Goal: Information Seeking & Learning: Learn about a topic

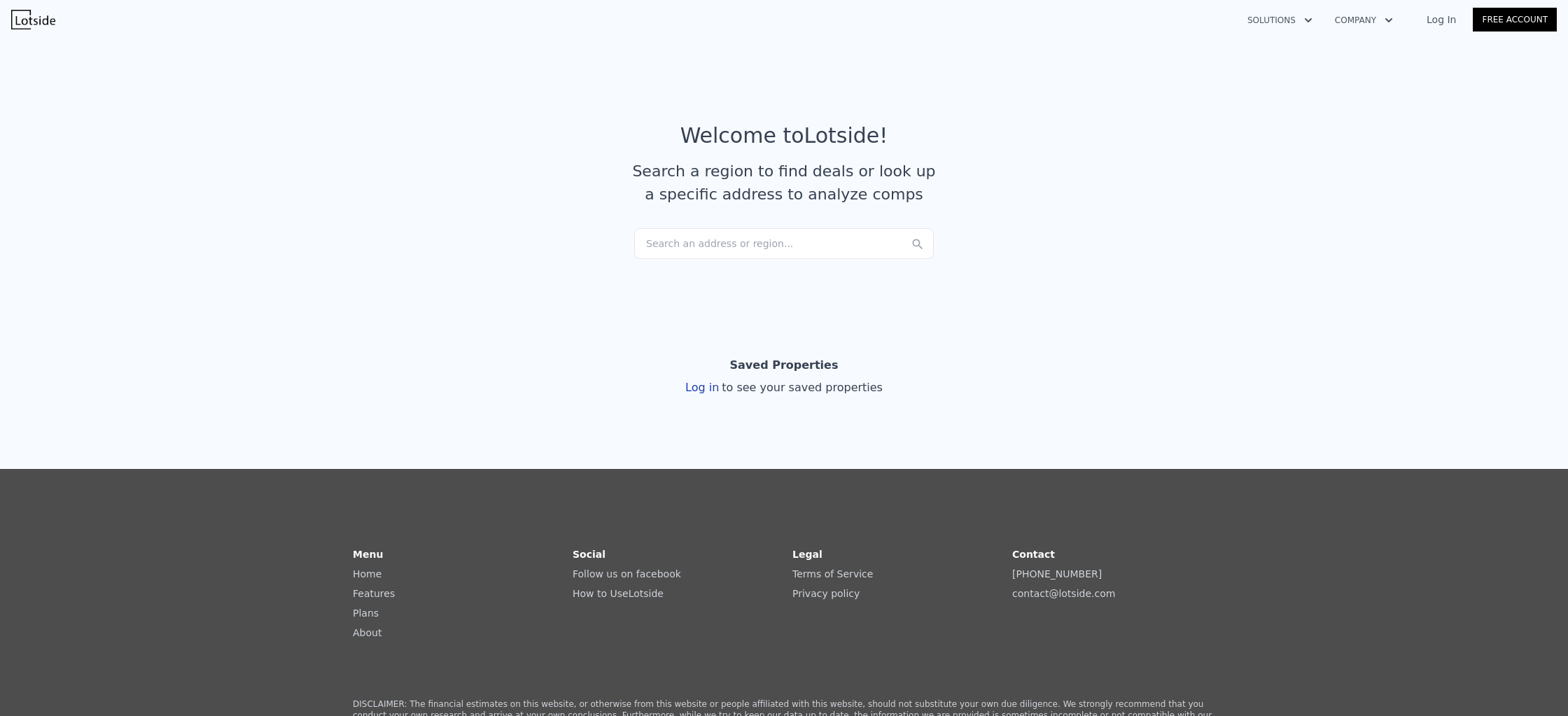
click at [845, 248] on div "Search an address or region..." at bounding box center [784, 243] width 299 height 31
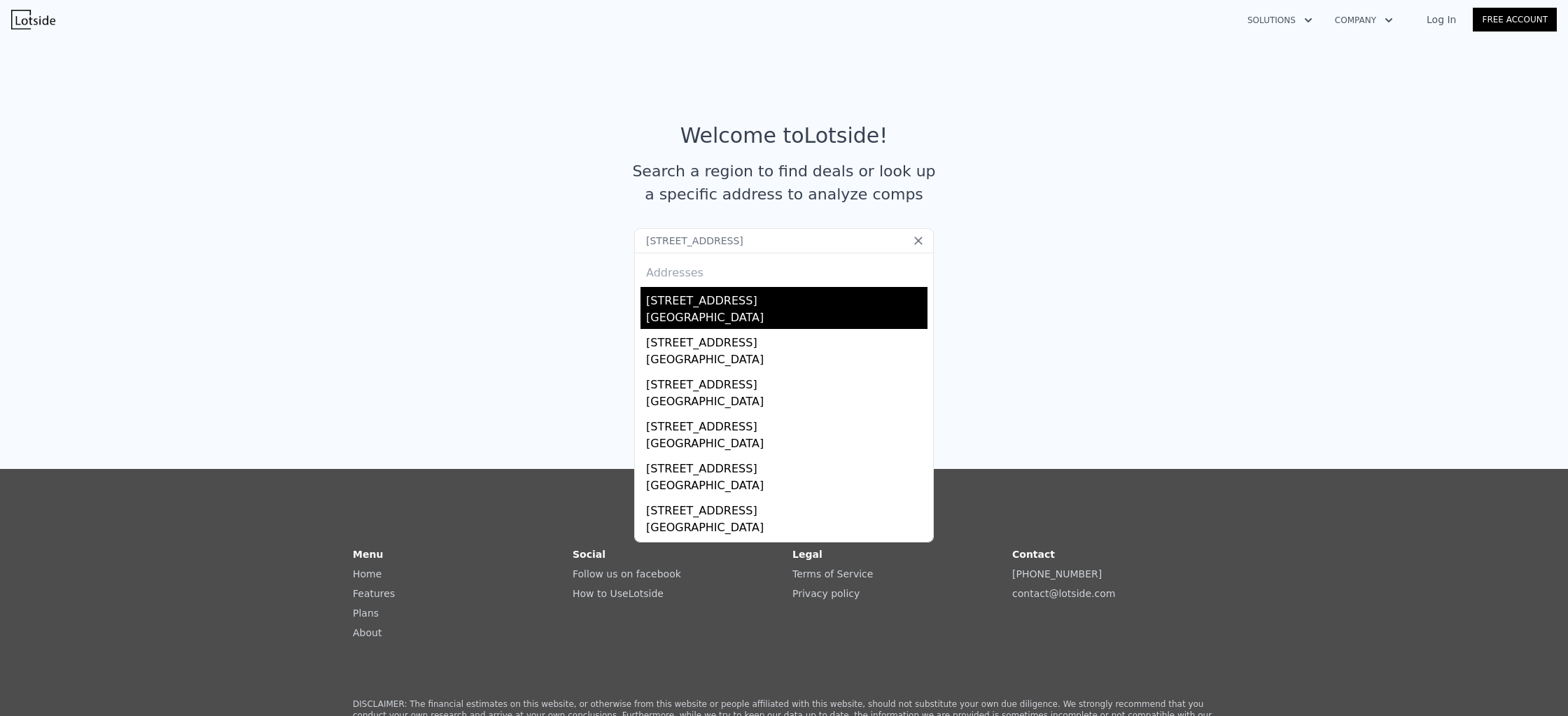
type input "7030 123rd Ave SE, Newcastle, WA 98056"
click at [760, 302] on div "[STREET_ADDRESS]" at bounding box center [786, 298] width 281 height 22
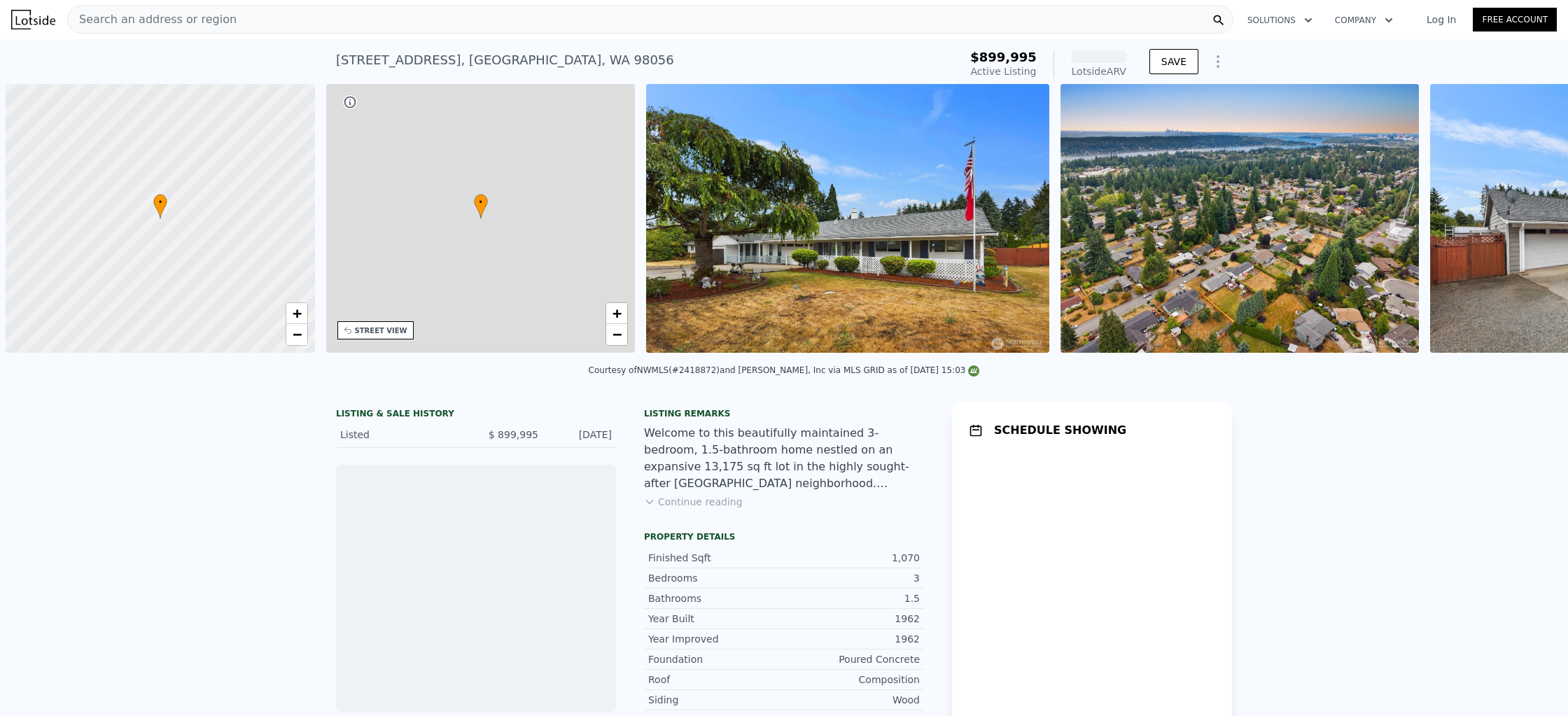
scroll to position [0, 6]
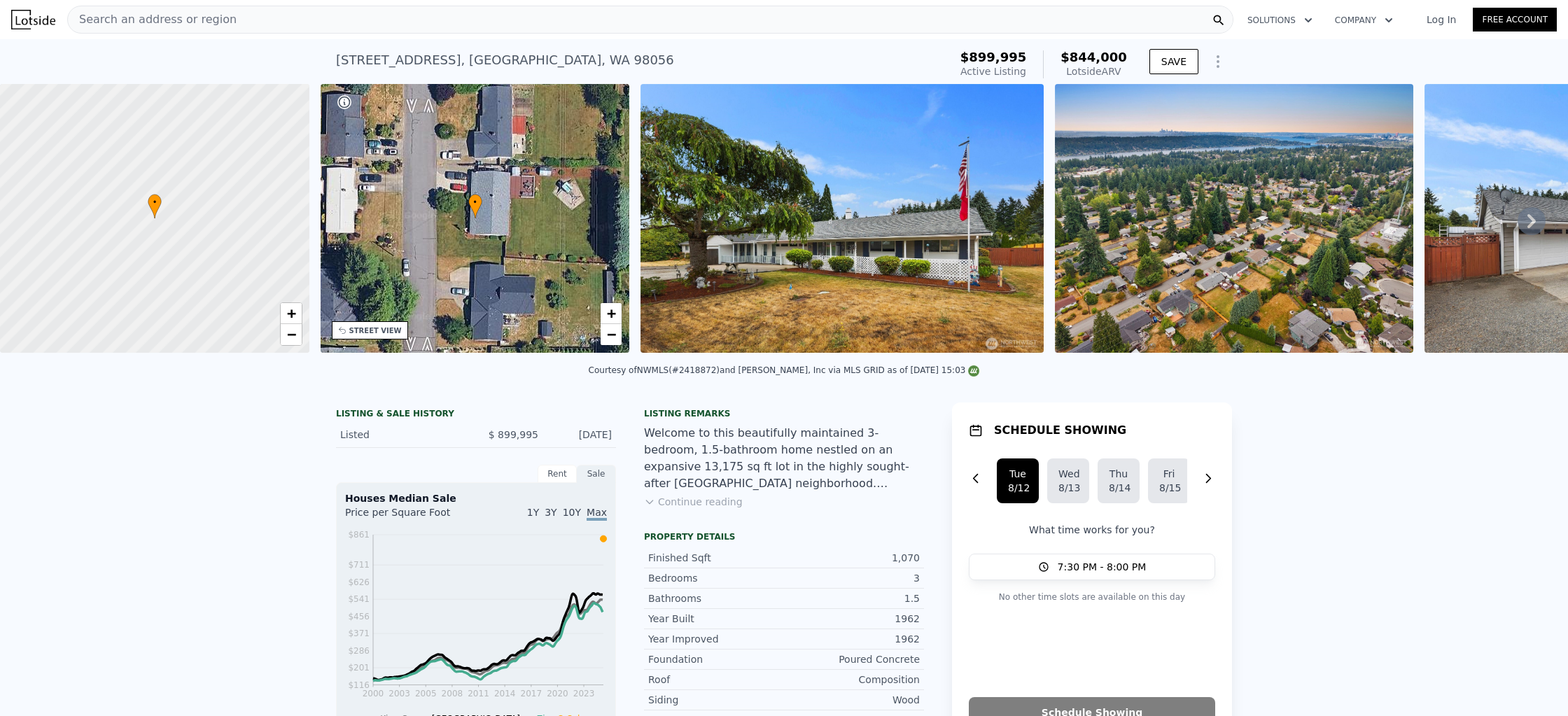
click at [700, 509] on div "Listing remarks Welcome to this beautifully maintained 3-bedroom, 1.5-bathroom …" at bounding box center [784, 467] width 280 height 118
click at [703, 503] on button "Continue reading" at bounding box center [693, 502] width 99 height 14
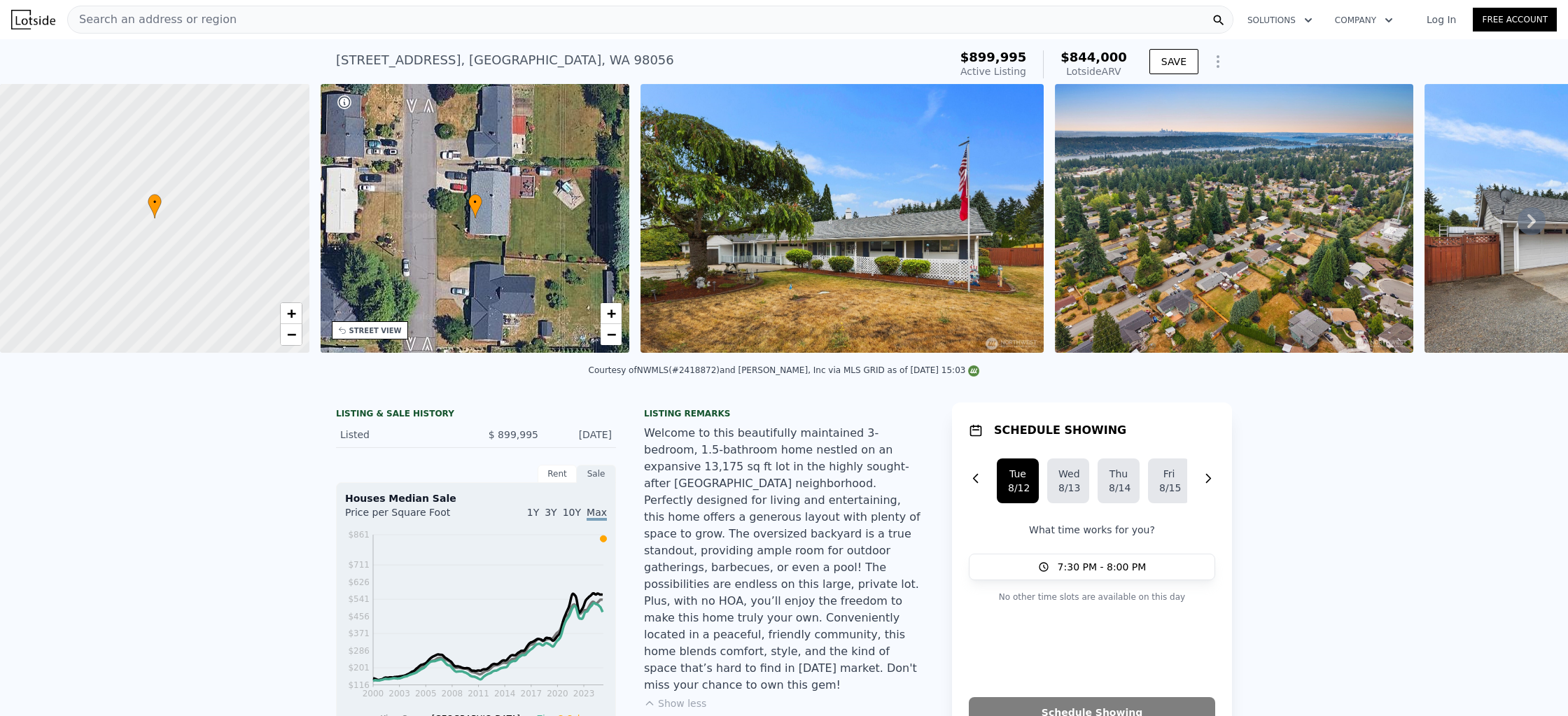
click at [764, 514] on div "Welcome to this beautifully maintained 3-bedroom, 1.5-bathroom home nestled on …" at bounding box center [784, 559] width 280 height 269
click at [764, 515] on div "Welcome to this beautifully maintained 3-bedroom, 1.5-bathroom home nestled on …" at bounding box center [784, 559] width 280 height 269
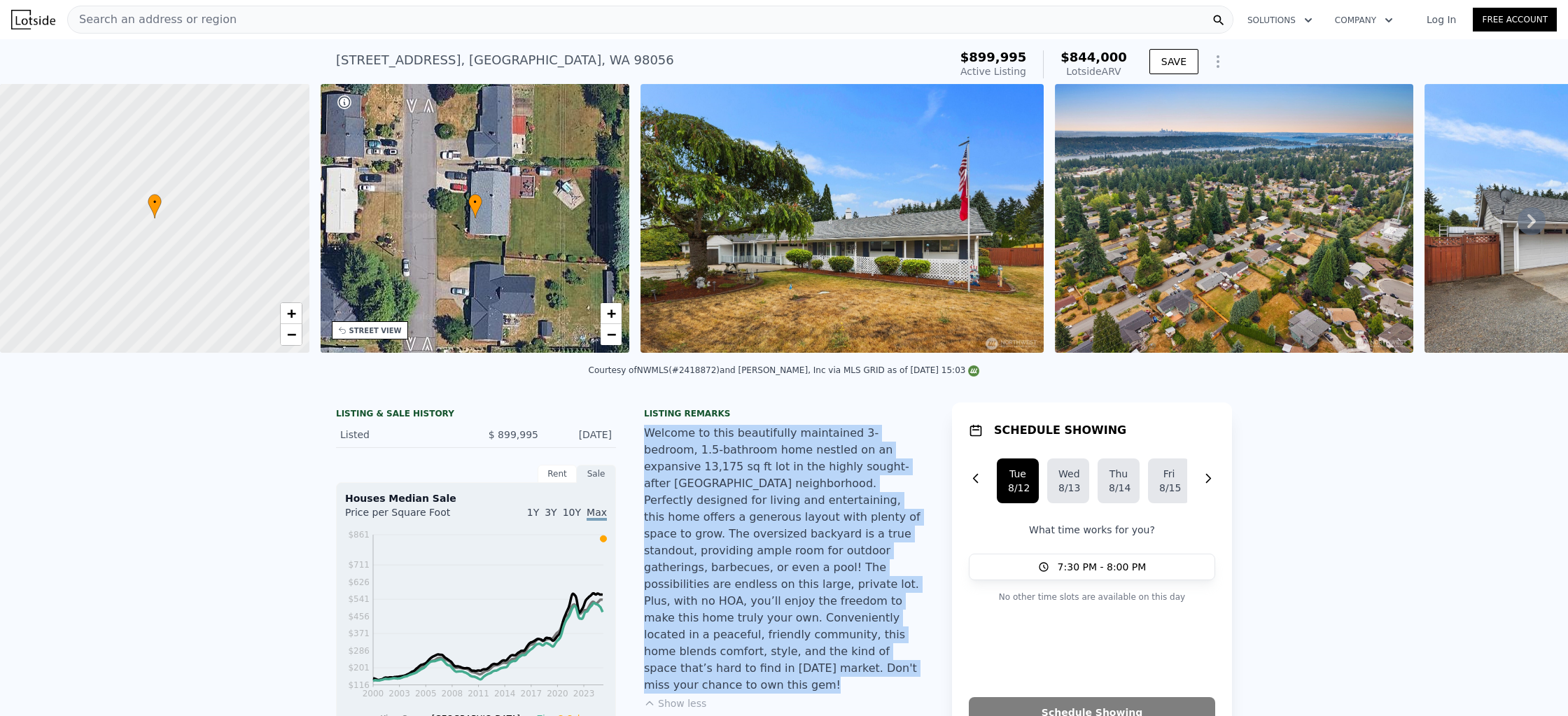
click at [764, 515] on div "Welcome to this beautifully maintained 3-bedroom, 1.5-bathroom home nestled on …" at bounding box center [784, 559] width 280 height 269
click at [785, 524] on div "Welcome to this beautifully maintained 3-bedroom, 1.5-bathroom home nestled on …" at bounding box center [784, 559] width 280 height 269
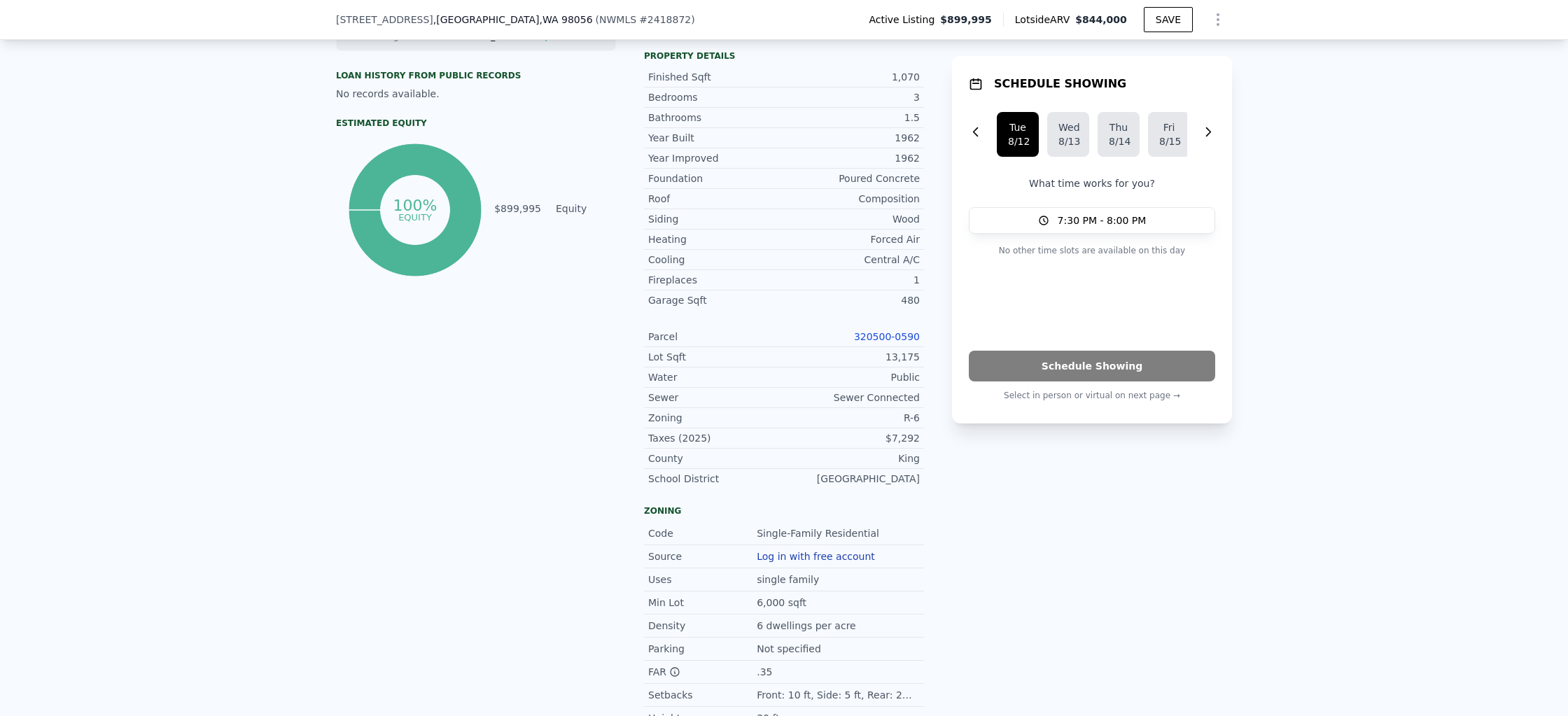
scroll to position [719, 0]
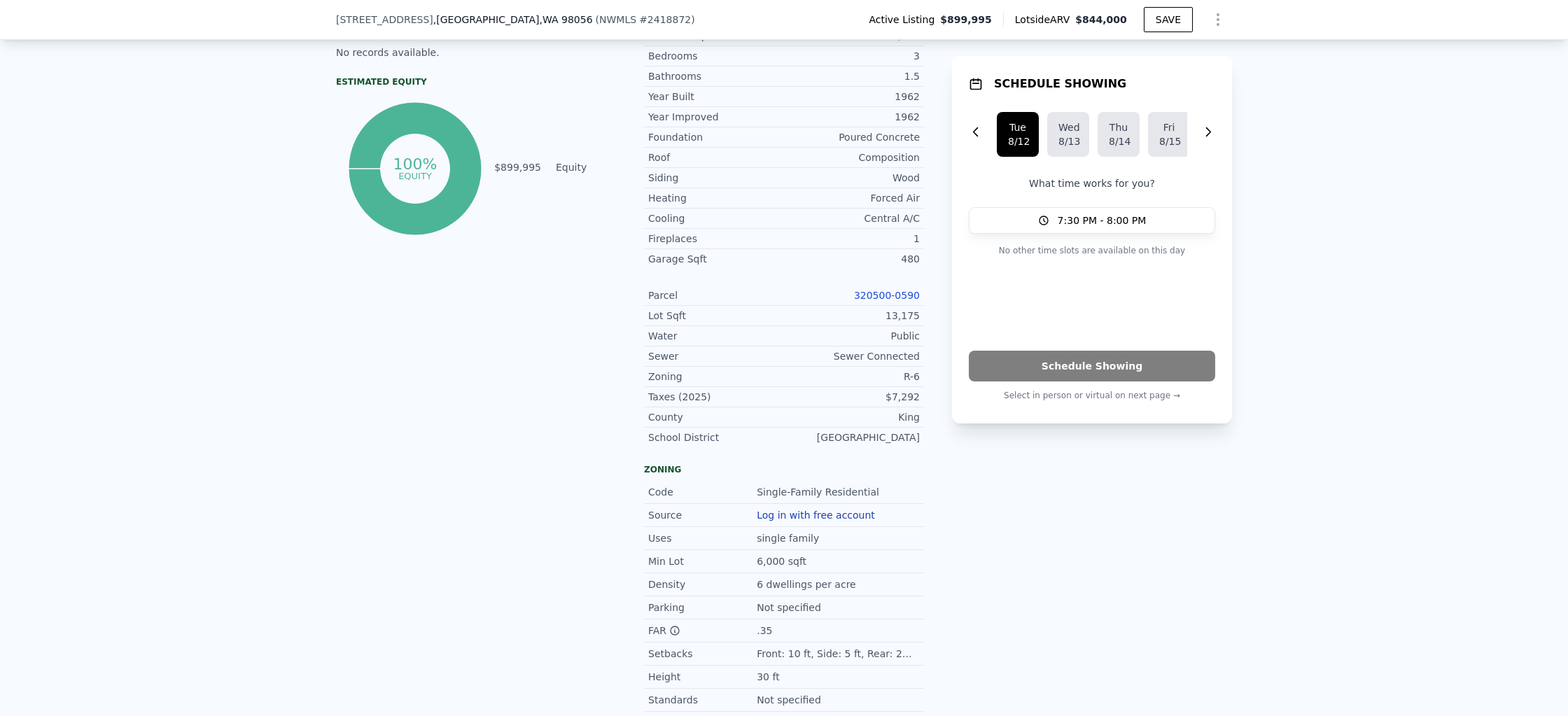
click at [765, 554] on div "6,000 sqft" at bounding box center [783, 561] width 53 height 14
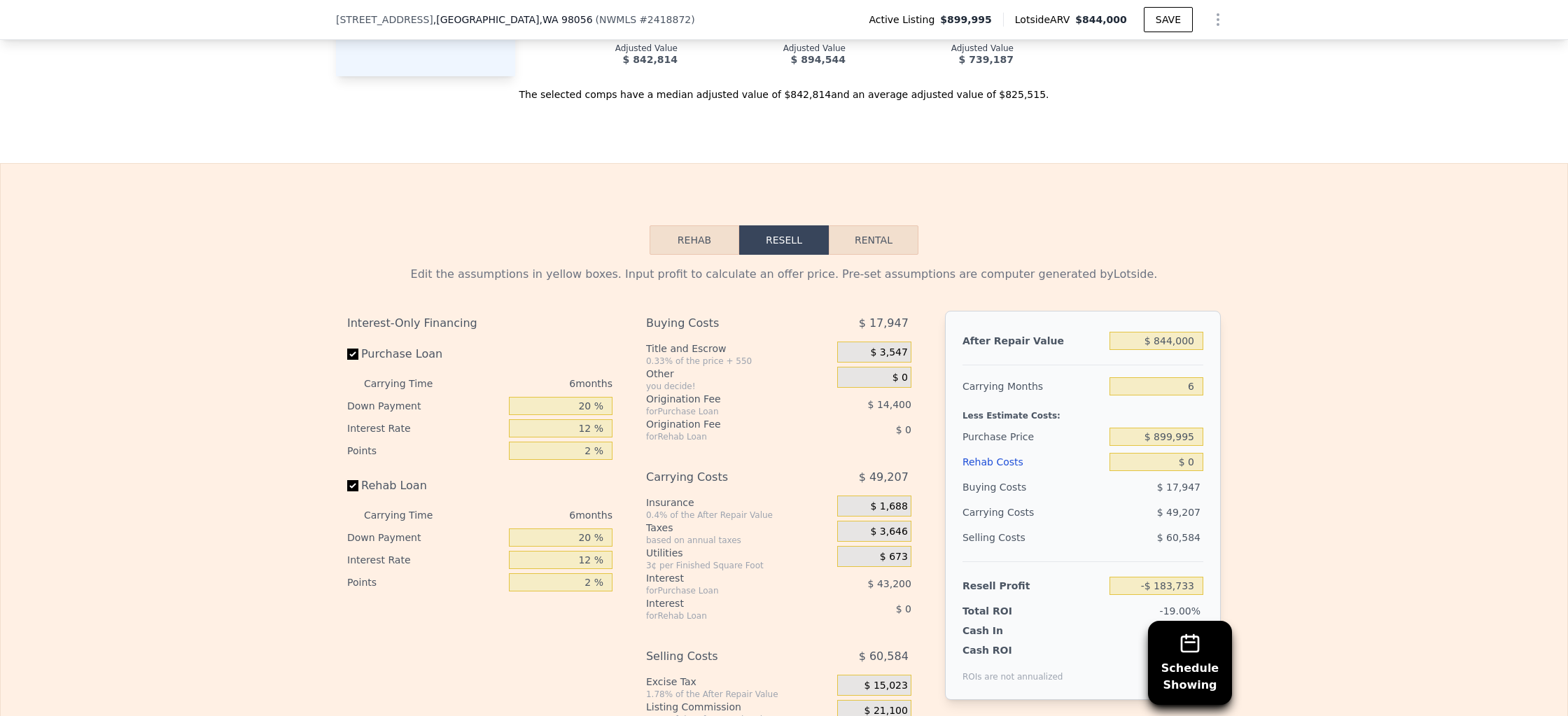
scroll to position [1938, 0]
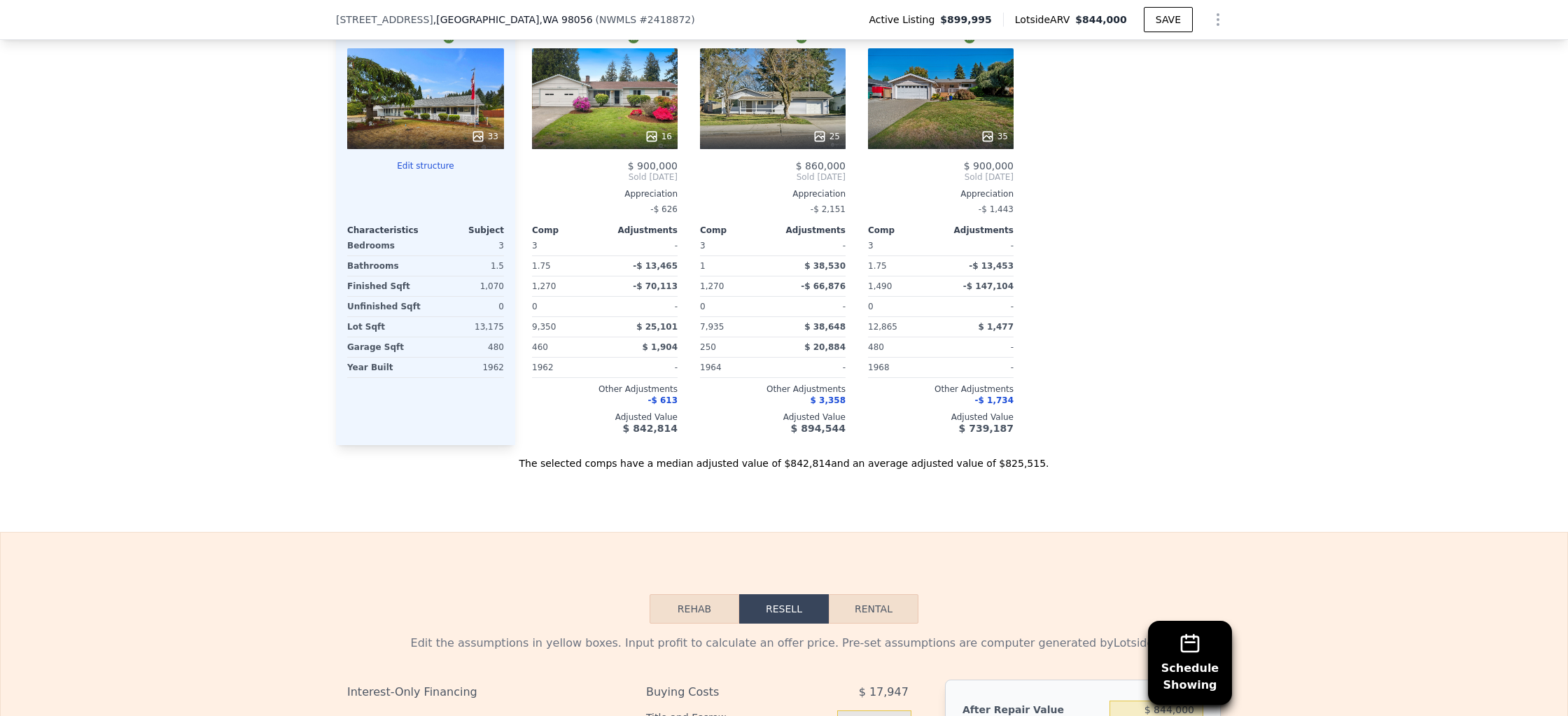
click at [893, 594] on button "Rental" at bounding box center [873, 608] width 90 height 29
select select "30"
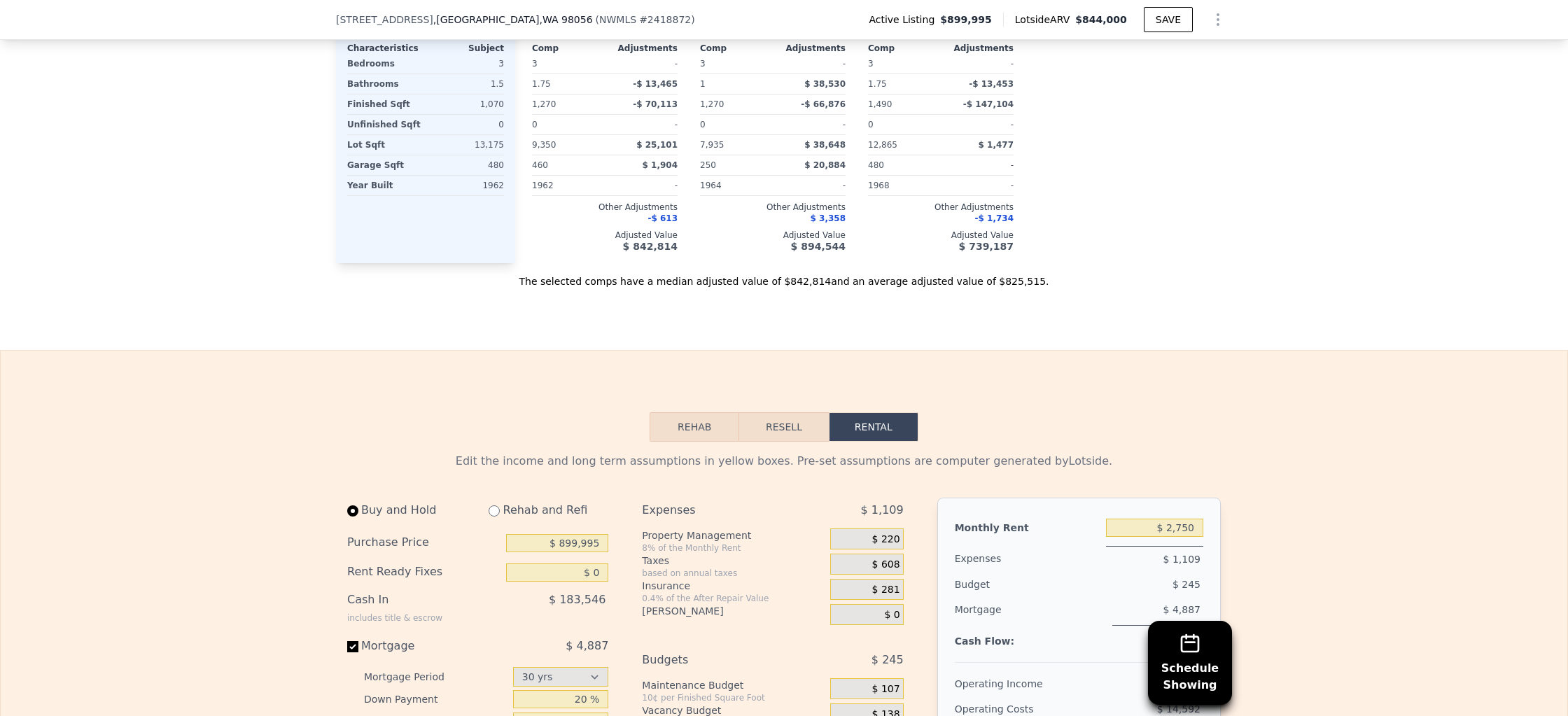
scroll to position [2264, 0]
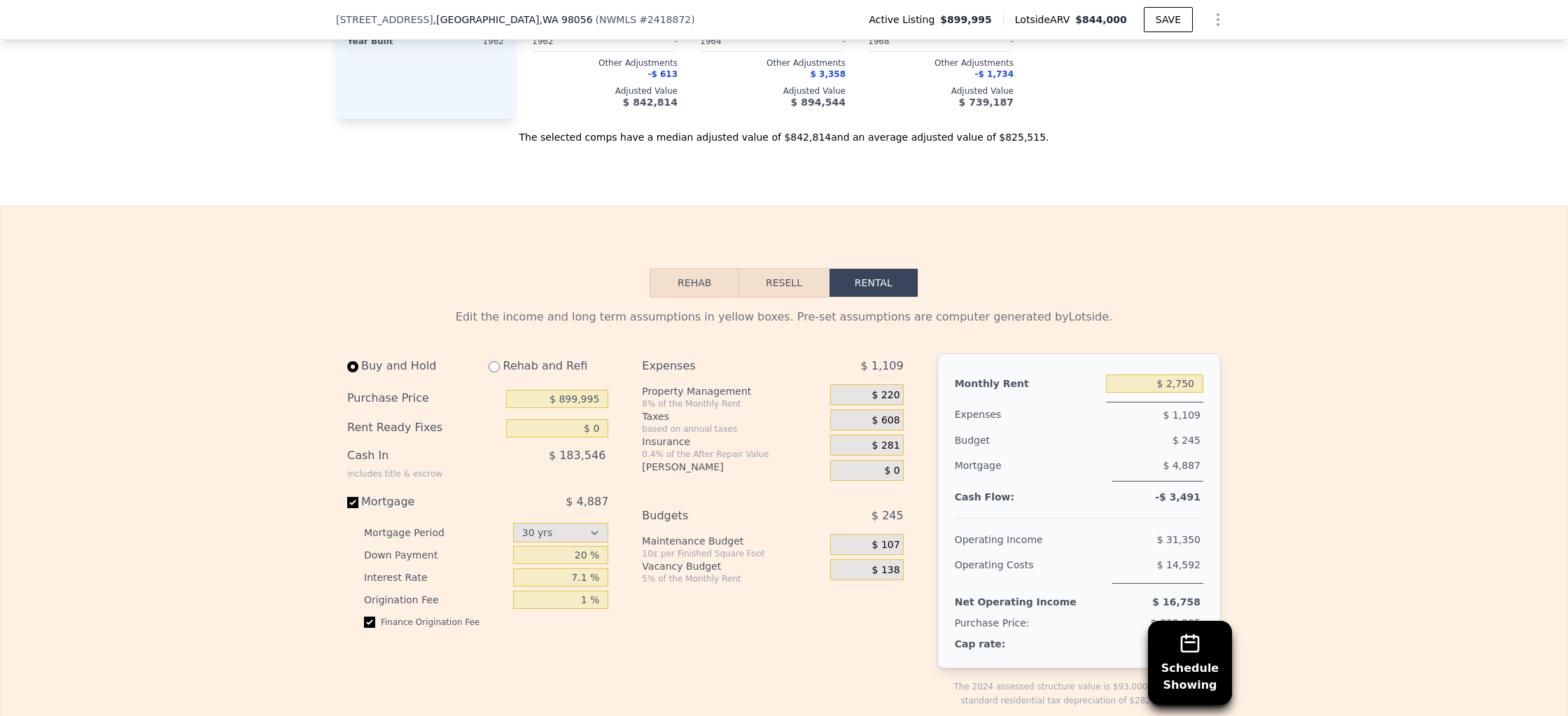
click at [794, 268] on button "Resell" at bounding box center [783, 282] width 89 height 29
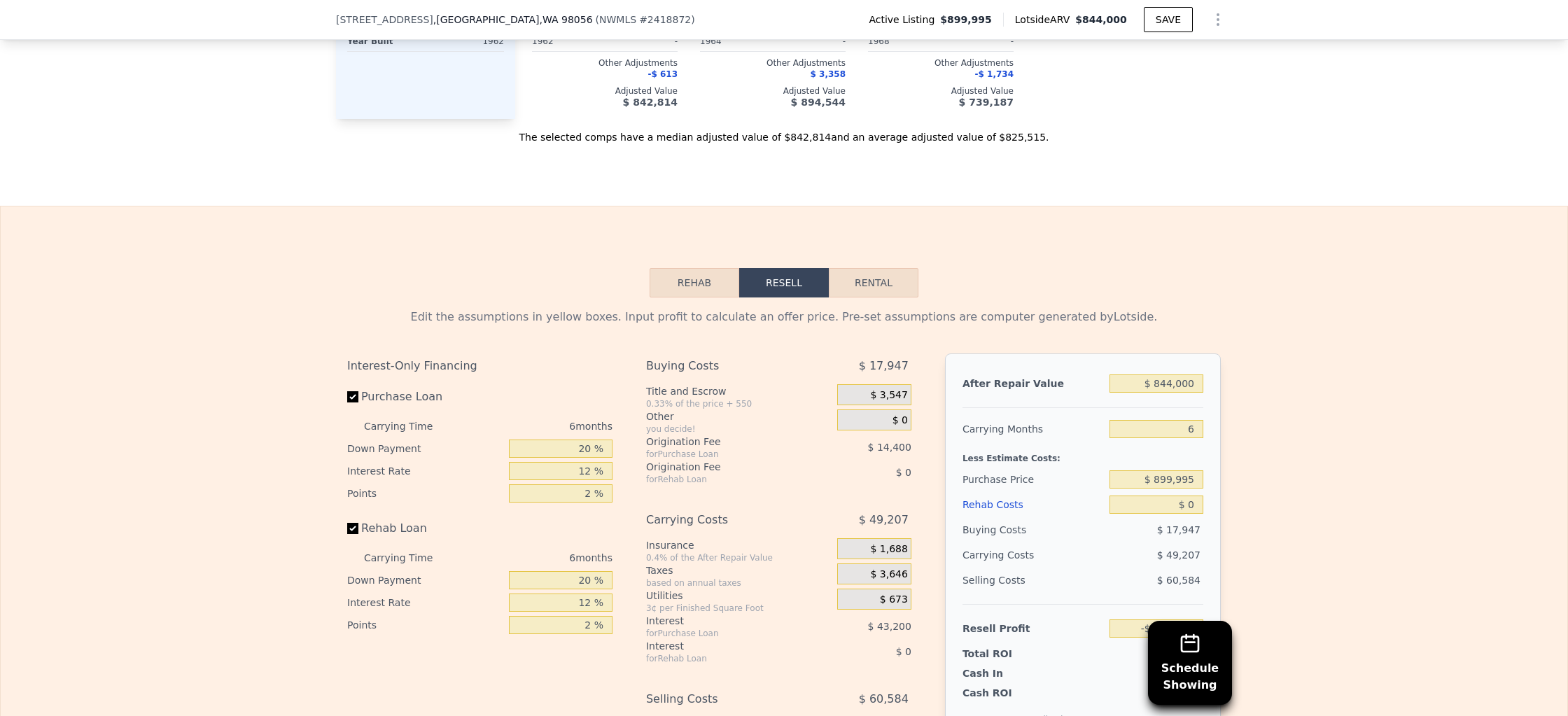
click at [686, 268] on button "Rehab" at bounding box center [695, 282] width 90 height 29
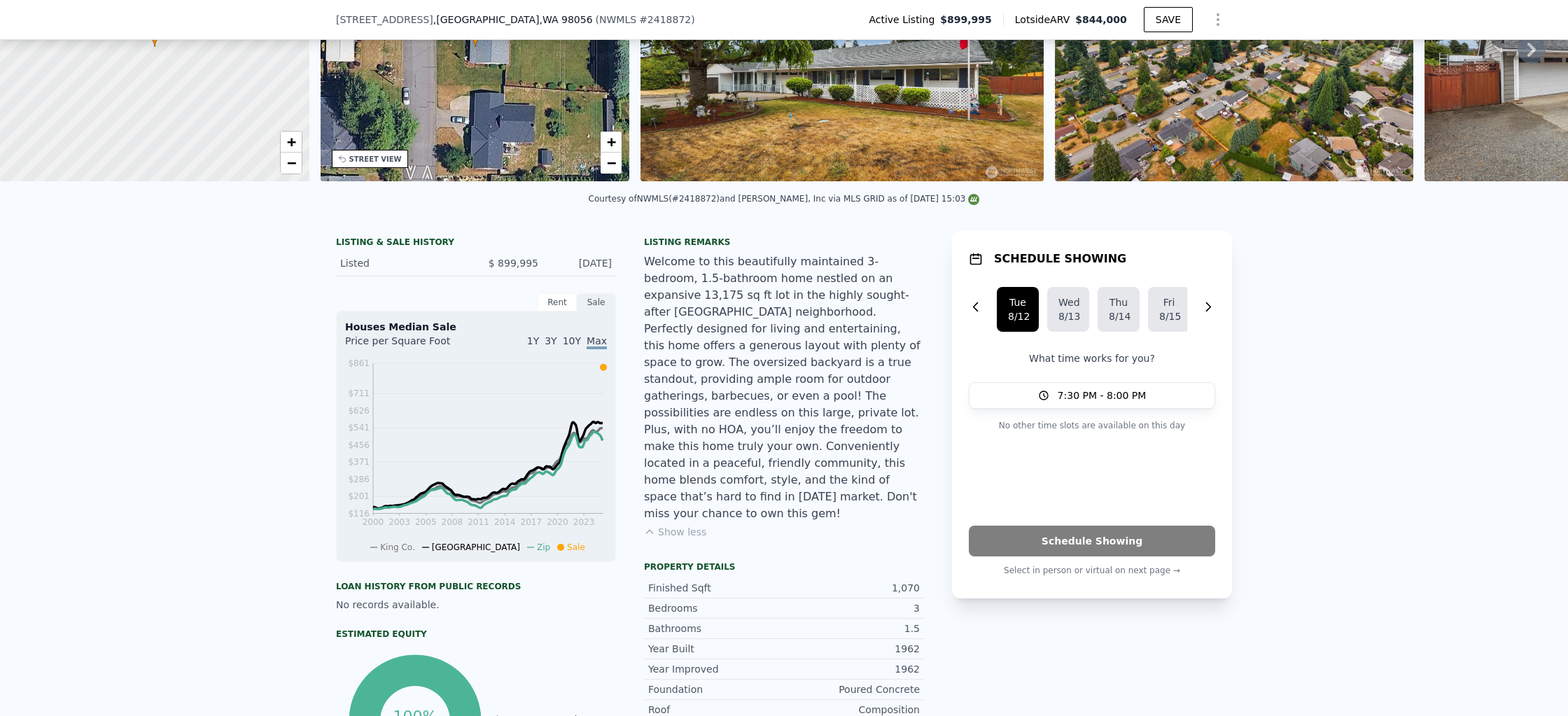
scroll to position [175, 0]
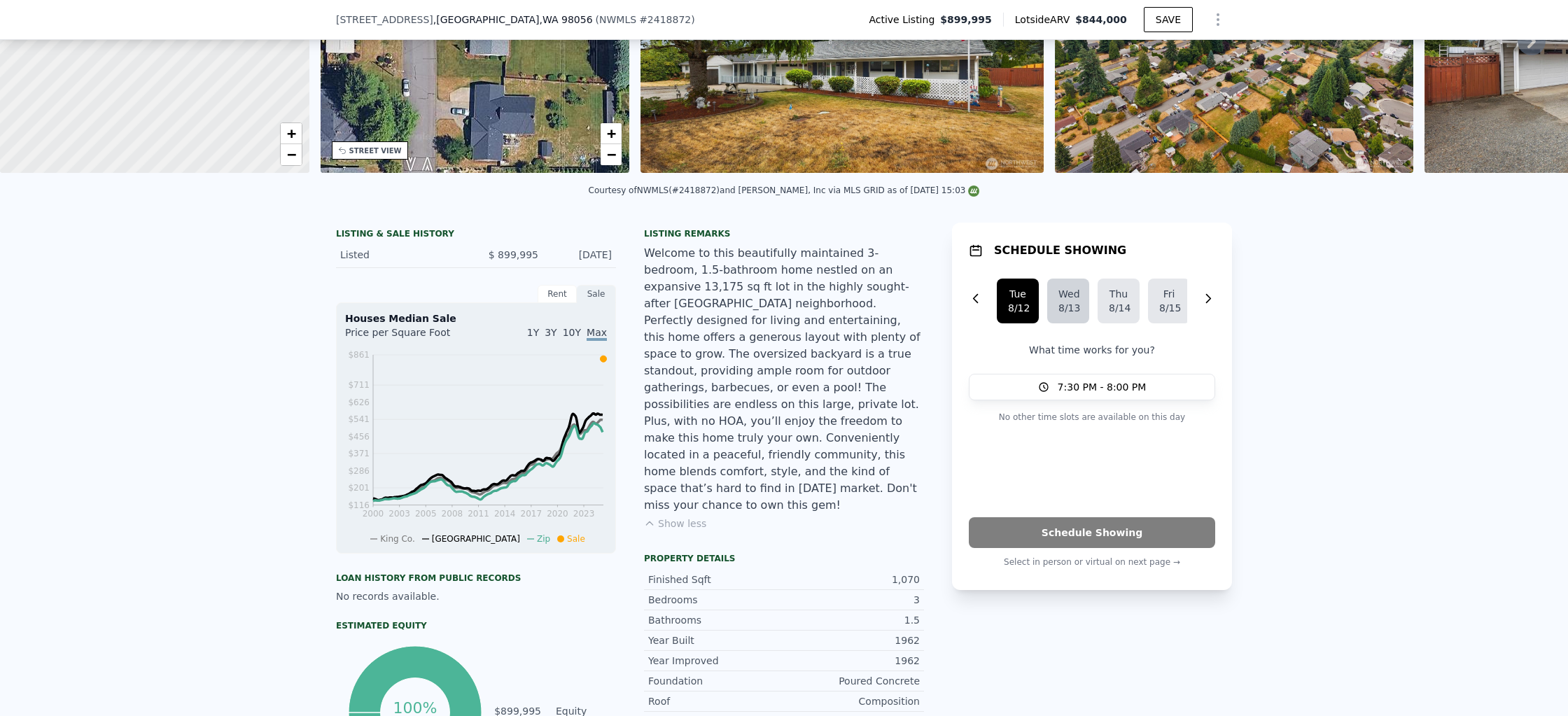
click at [1076, 302] on div "8/13" at bounding box center [1068, 308] width 20 height 14
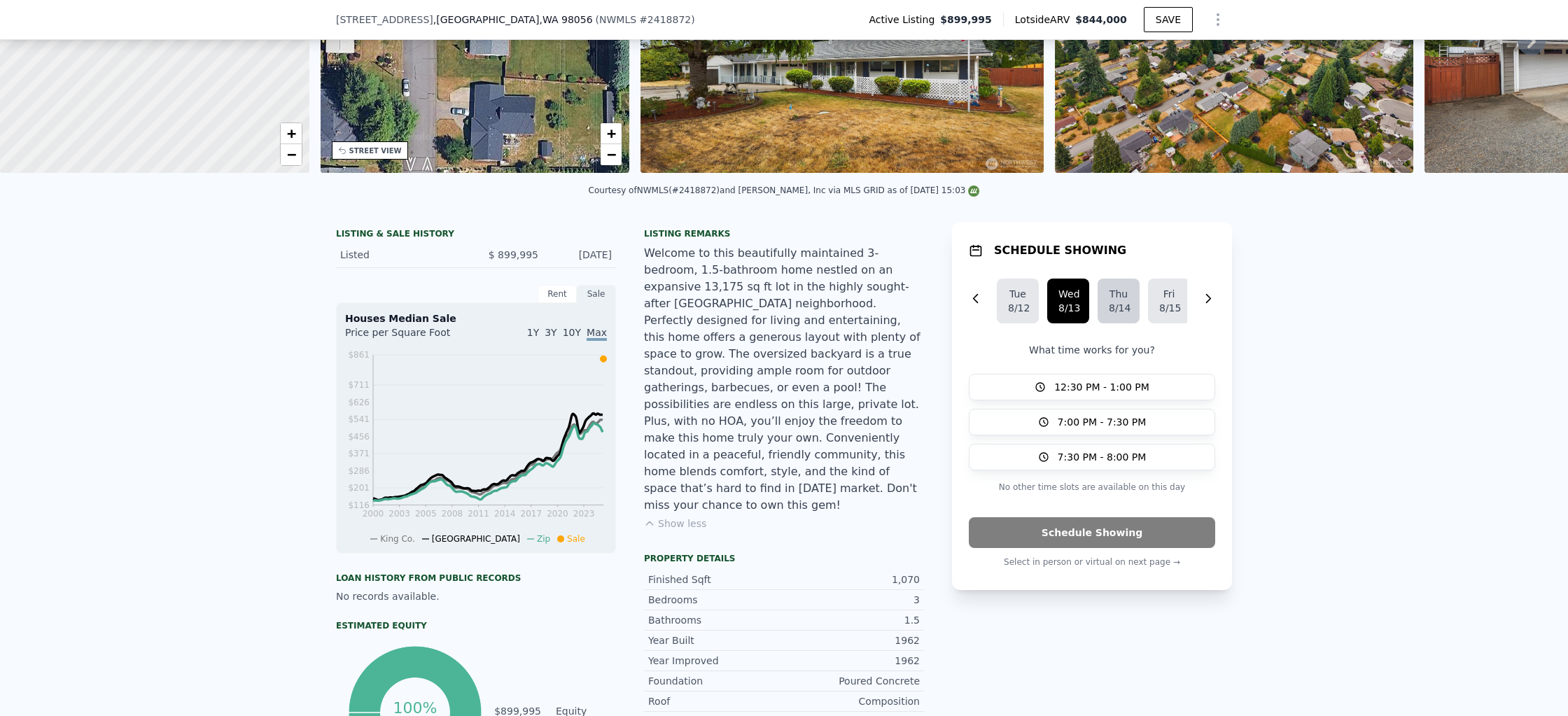
click at [1123, 310] on div "8/14" at bounding box center [1118, 308] width 20 height 14
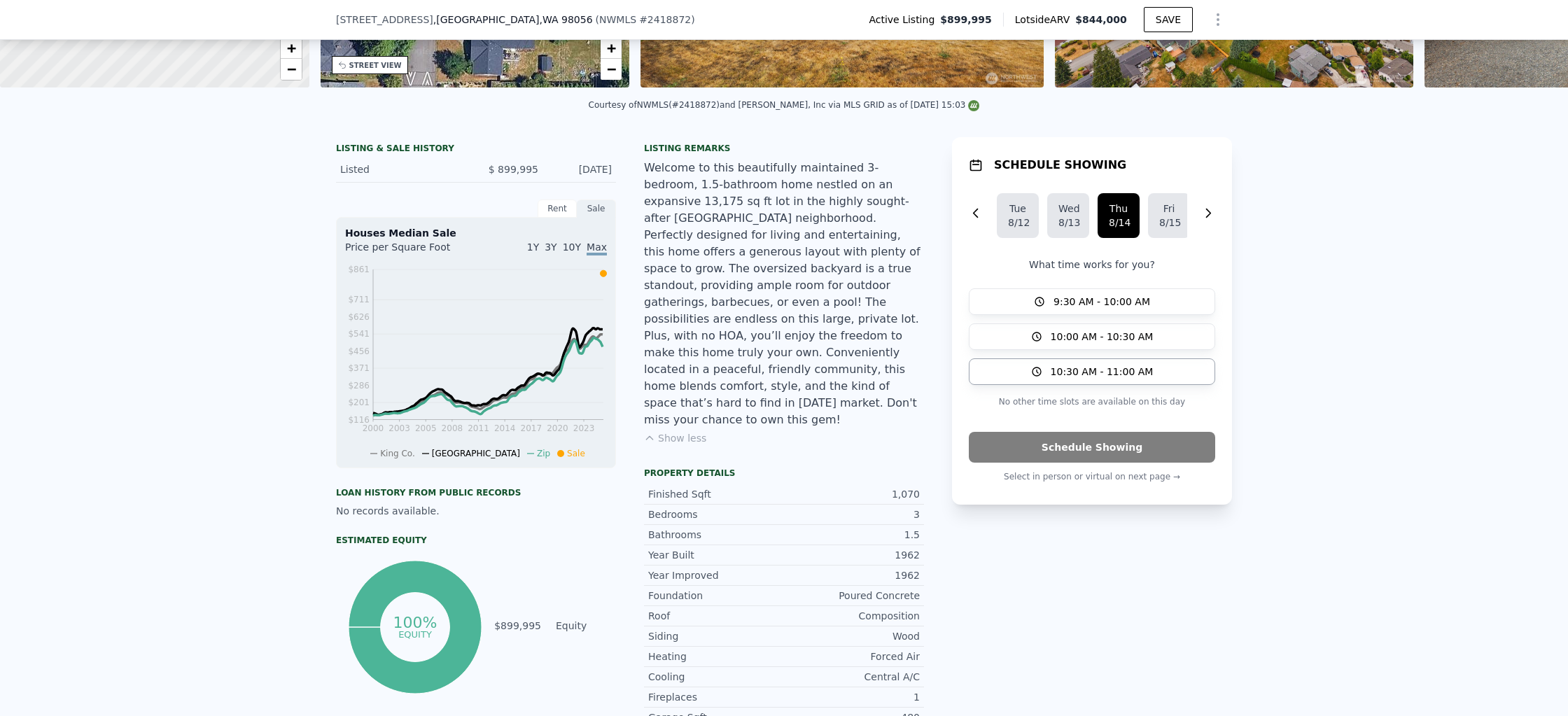
scroll to position [251, 0]
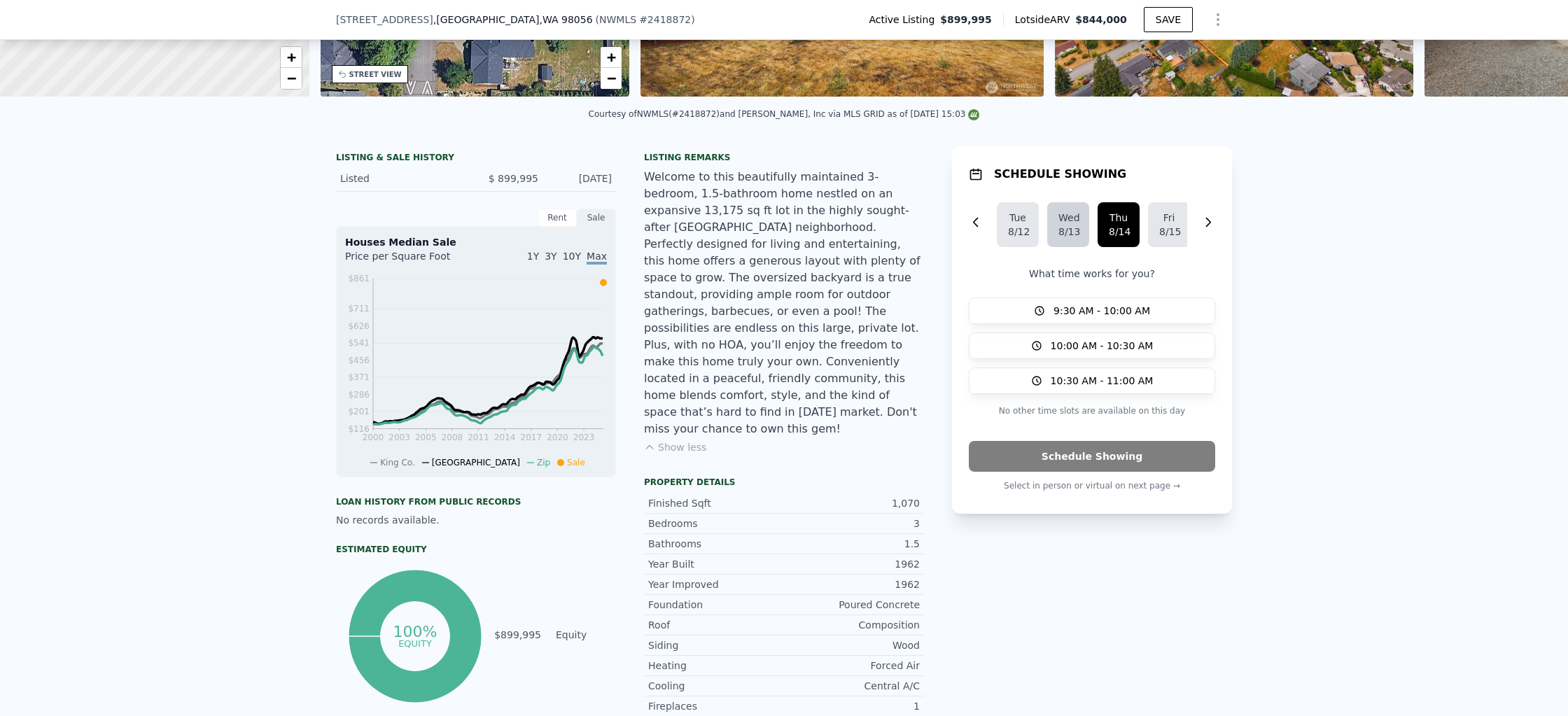
click at [1064, 239] on button "Wed 8/13" at bounding box center [1068, 224] width 42 height 45
click at [1207, 229] on div at bounding box center [1208, 225] width 14 height 19
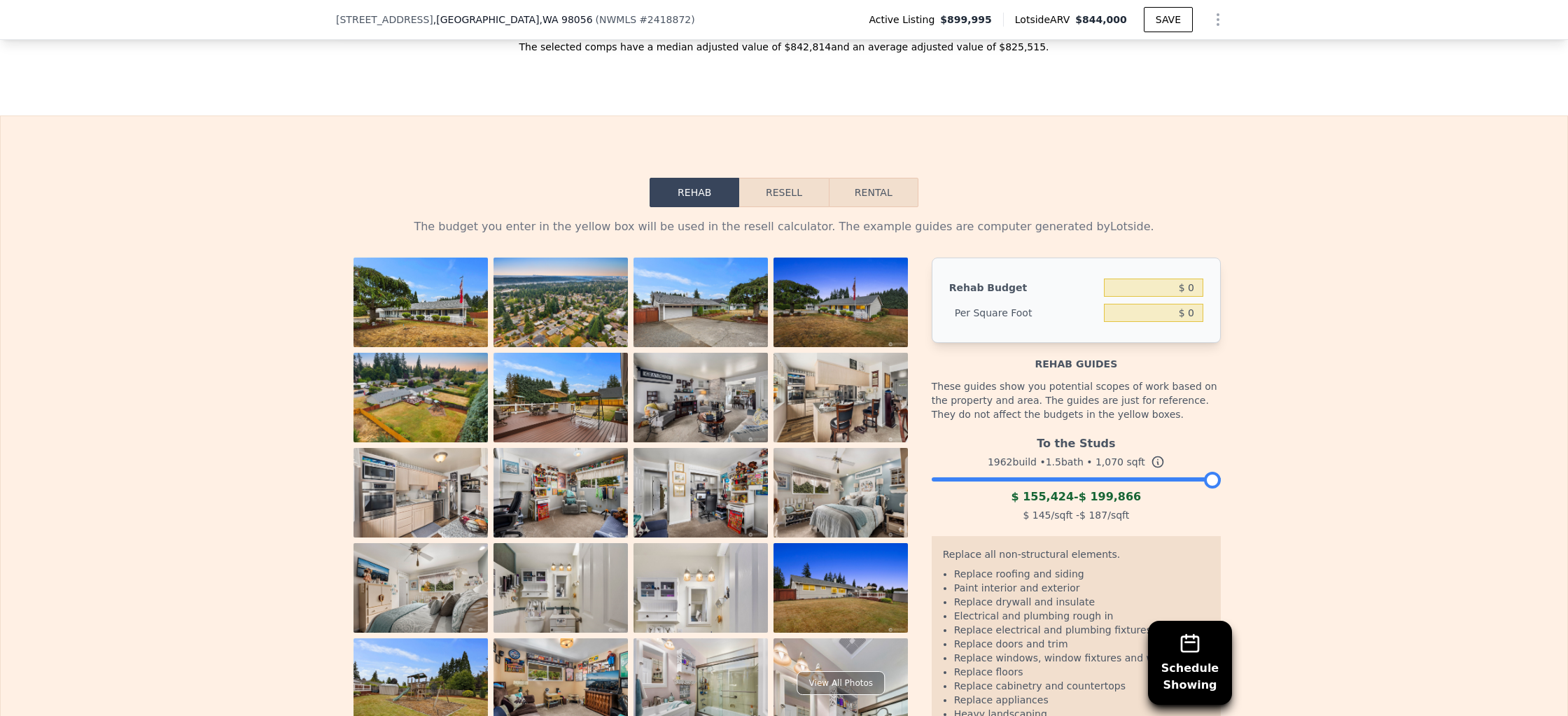
scroll to position [2427, 0]
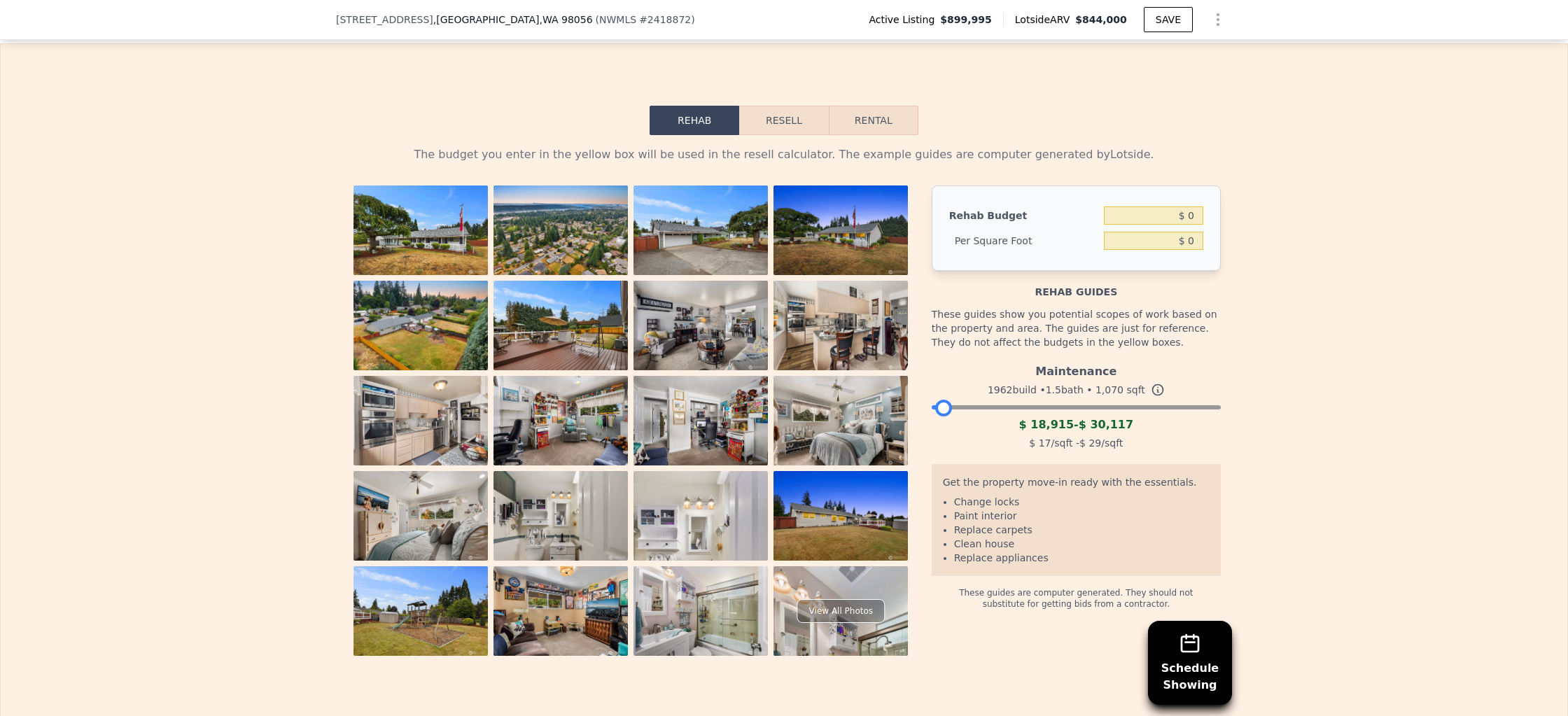
drag, startPoint x: 1215, startPoint y: 376, endPoint x: 946, endPoint y: 373, distance: 269.0
click at [946, 400] on div at bounding box center [943, 408] width 17 height 17
drag, startPoint x: 946, startPoint y: 373, endPoint x: 935, endPoint y: 373, distance: 11.0
click at [935, 400] on div at bounding box center [940, 408] width 17 height 17
drag, startPoint x: 935, startPoint y: 373, endPoint x: 994, endPoint y: 371, distance: 59.0
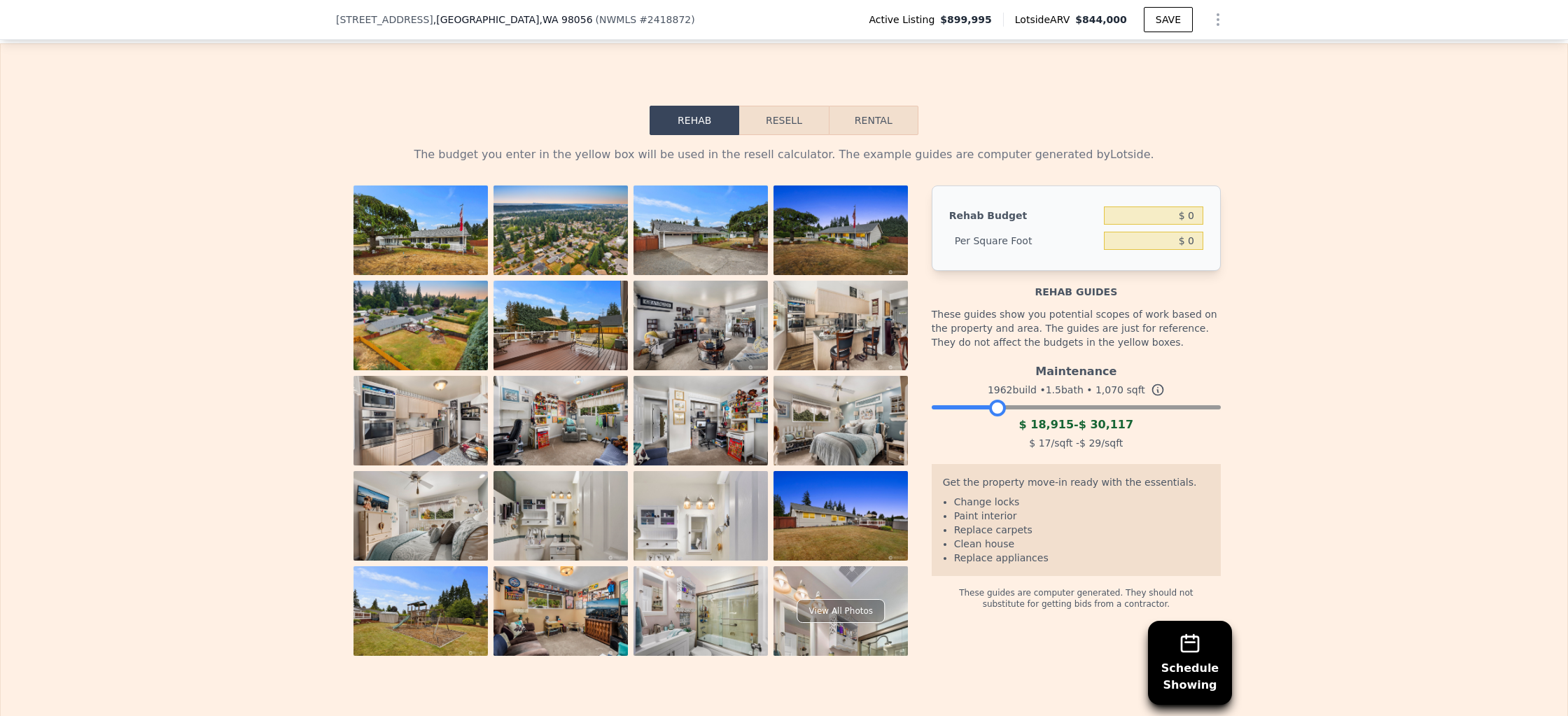
click at [994, 400] on div at bounding box center [997, 408] width 17 height 17
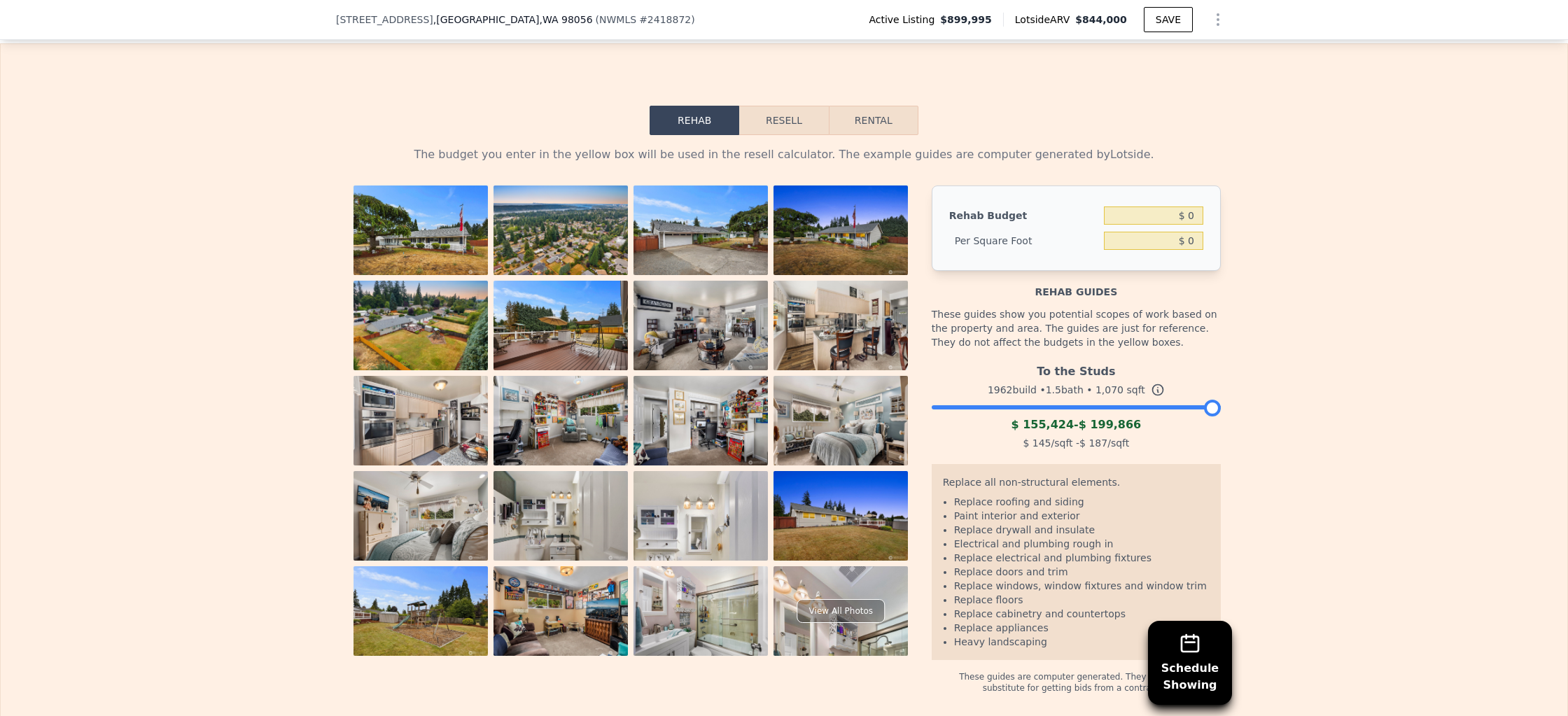
drag, startPoint x: 994, startPoint y: 371, endPoint x: 1227, endPoint y: 378, distance: 233.1
click at [1227, 378] on div "The budget you enter in the yellow box will be used in the resell calculator. T…" at bounding box center [784, 415] width 895 height 559
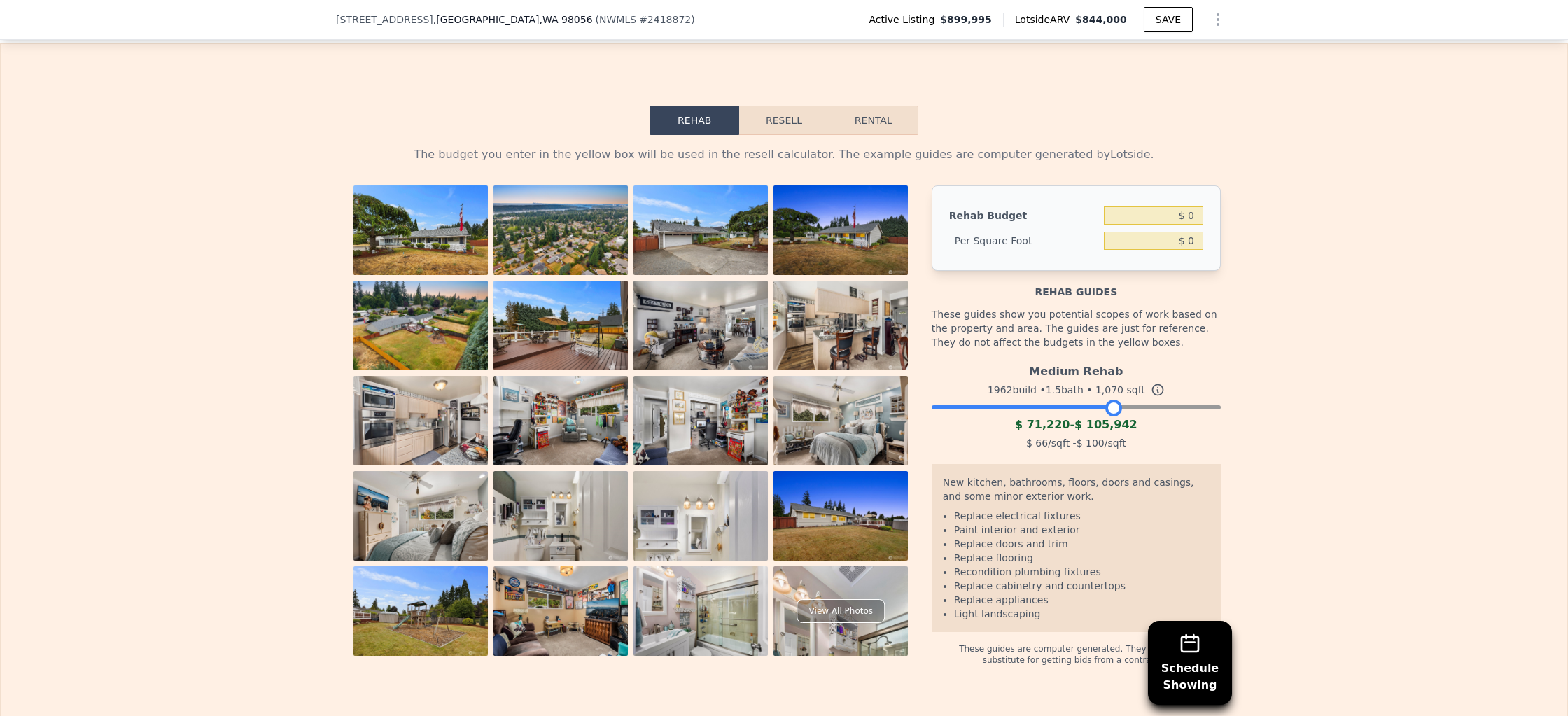
drag, startPoint x: 1215, startPoint y: 372, endPoint x: 1116, endPoint y: 368, distance: 99.1
click at [1116, 400] on div at bounding box center [1113, 408] width 17 height 17
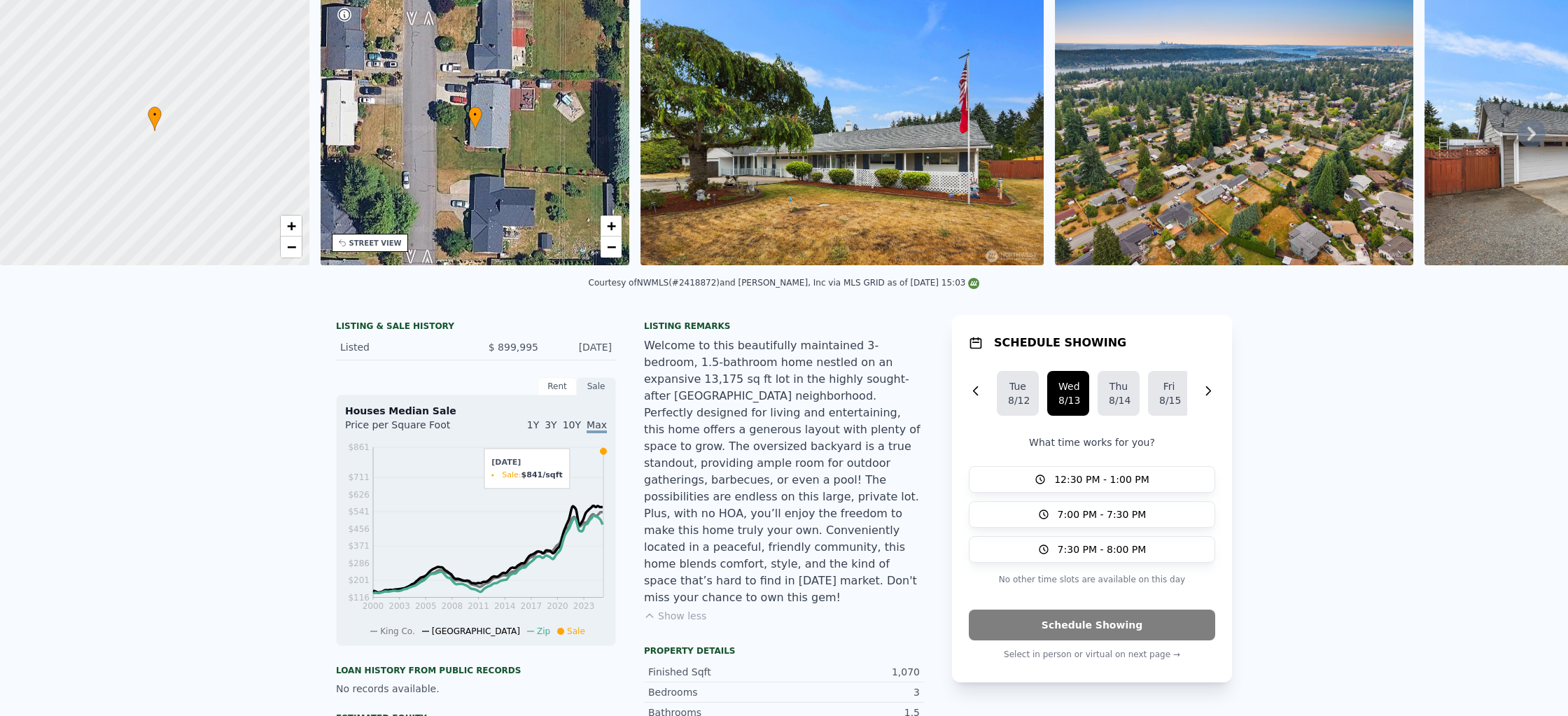
scroll to position [0, 0]
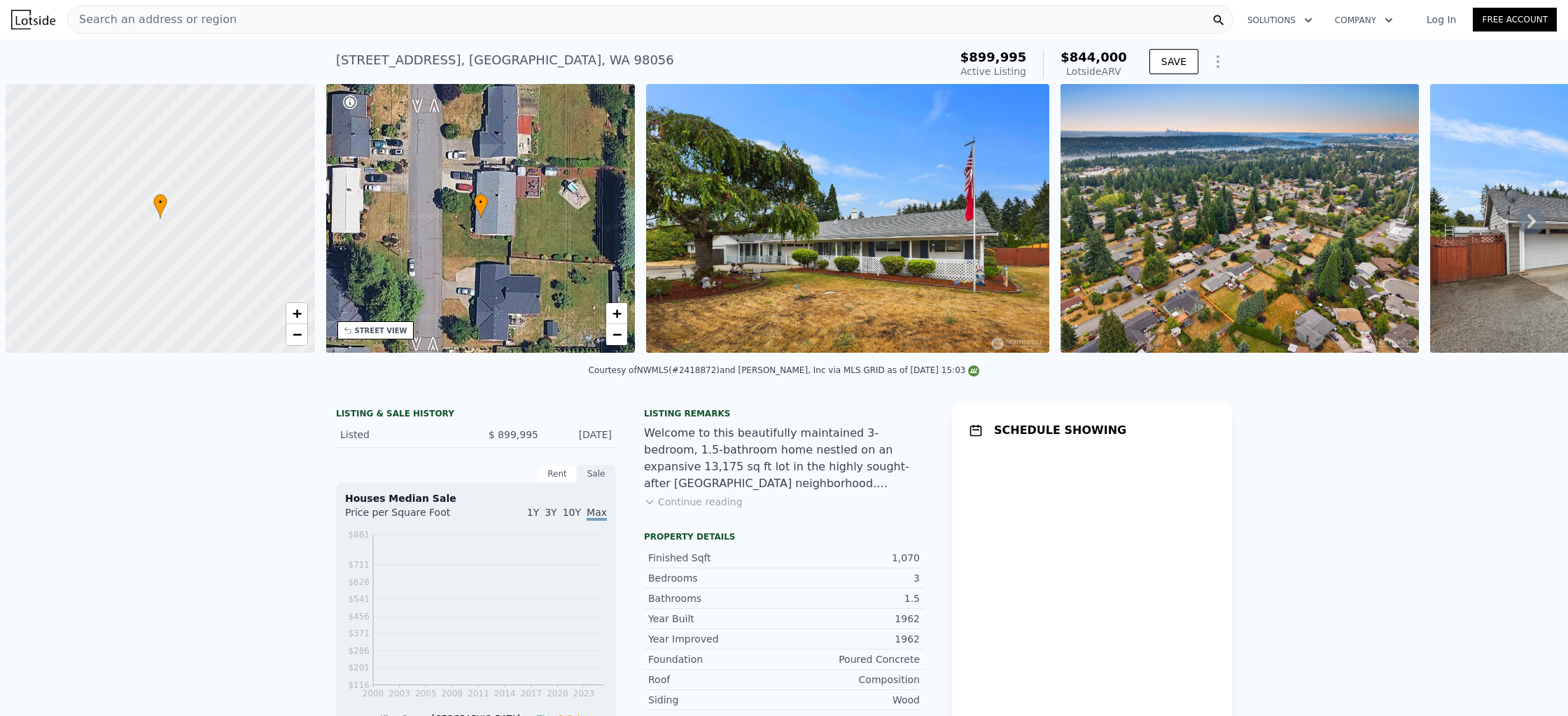
scroll to position [0, 6]
